Goal: Transaction & Acquisition: Obtain resource

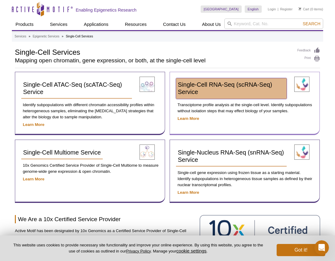
click at [206, 89] on link "Single-Cell RNA-Seq (scRNA-Seq) Service" at bounding box center [231, 88] width 111 height 21
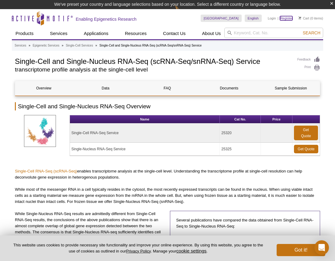
click at [284, 17] on link "Register" at bounding box center [286, 18] width 12 height 4
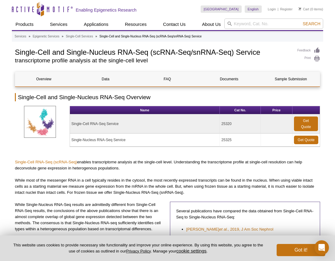
click at [249, 126] on td "25320" at bounding box center [240, 123] width 41 height 19
click at [305, 119] on div "Get a Quote" at bounding box center [312, 147] width 46 height 61
click at [306, 126] on div "Get a Quote" at bounding box center [312, 147] width 46 height 61
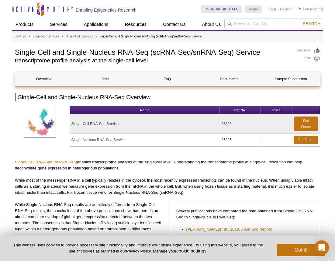
click at [306, 126] on div "Get a Quote" at bounding box center [312, 147] width 46 height 61
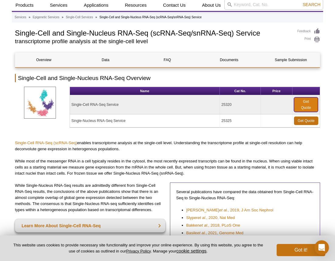
click at [307, 105] on link "Get Quote" at bounding box center [306, 104] width 24 height 15
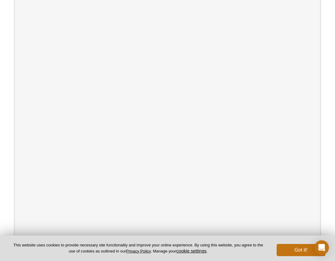
scroll to position [135, 0]
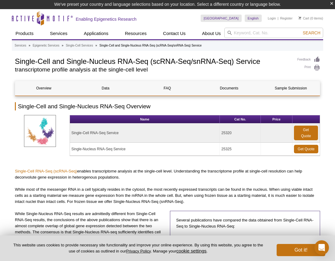
scroll to position [19, 0]
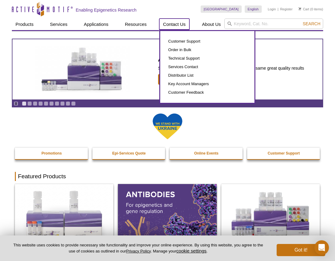
click at [176, 23] on link "Contact Us" at bounding box center [174, 25] width 30 height 12
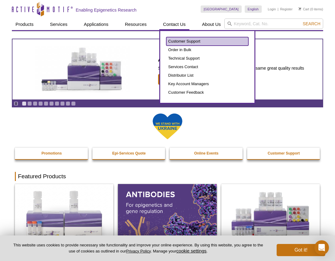
click at [186, 41] on link "Customer Support" at bounding box center [207, 41] width 82 height 9
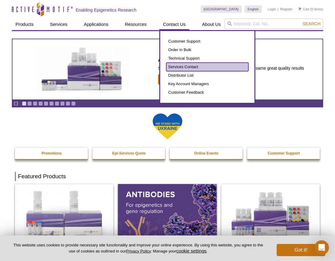
click at [185, 69] on link "Services Contact" at bounding box center [207, 67] width 82 height 9
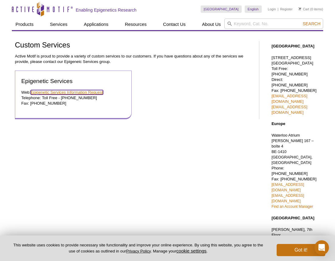
click at [77, 92] on link "Epigenetic Services Information Request" at bounding box center [67, 92] width 72 height 5
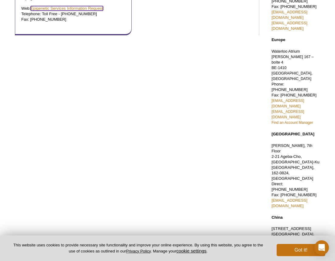
scroll to position [37, 0]
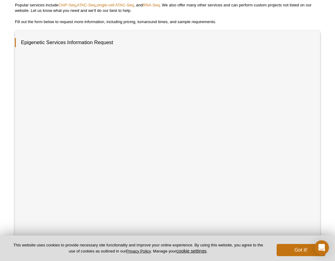
scroll to position [72, 0]
